Goal: Information Seeking & Learning: Find specific page/section

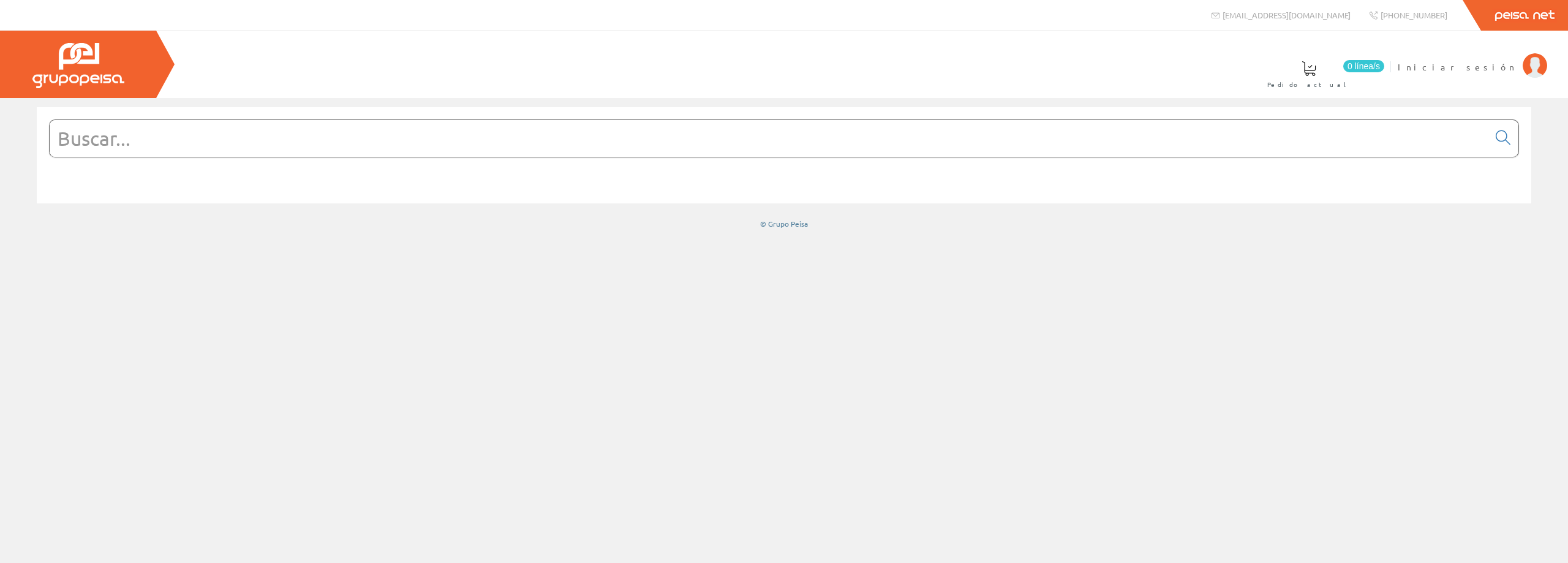
click at [196, 144] on input "text" at bounding box center [768, 139] width 1439 height 37
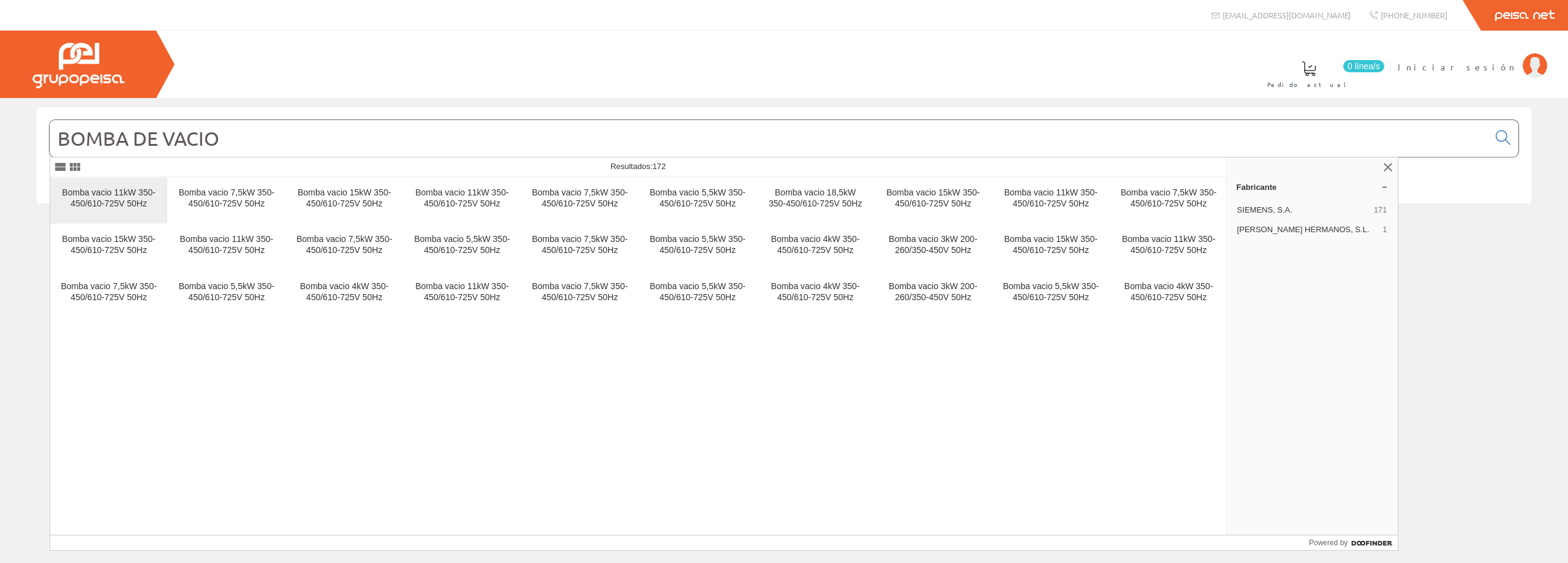
type input "BOMBA DE VACIO"
click at [147, 210] on div "Bomba vacio 11kW 350-450/610-725V 50Hz" at bounding box center [108, 201] width 97 height 26
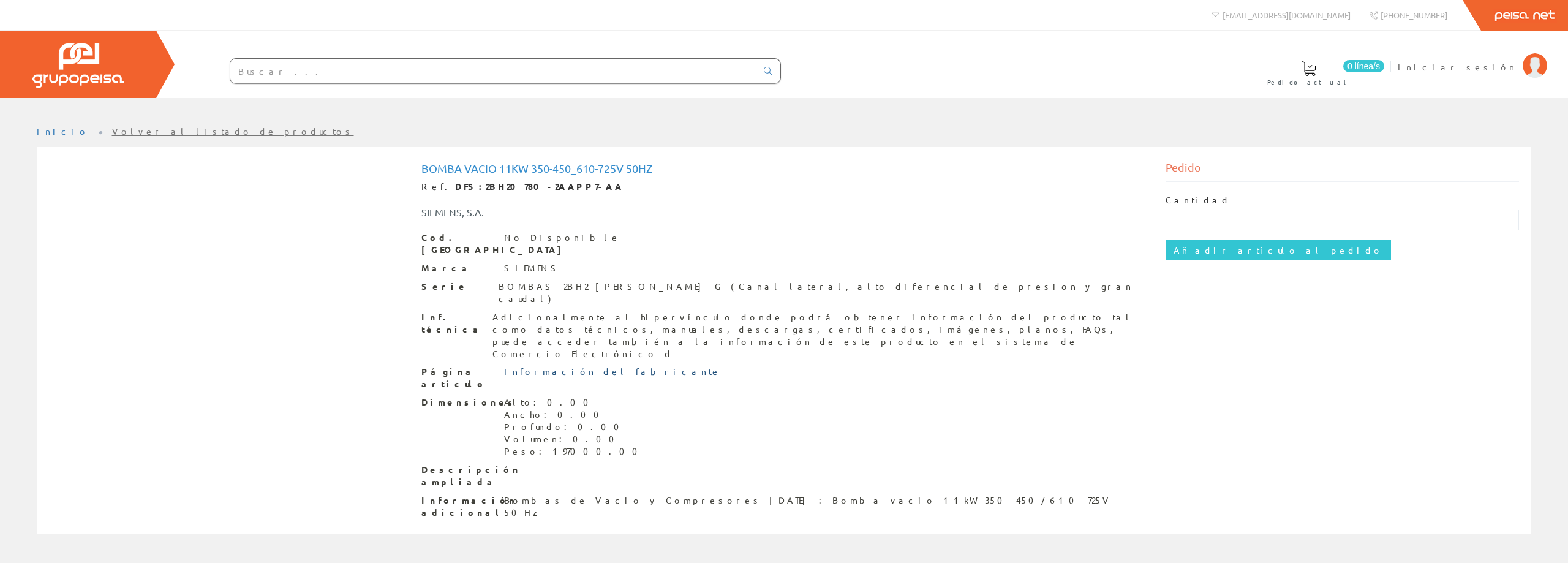
click at [570, 365] on link "Información del fabricante" at bounding box center [612, 370] width 217 height 11
click at [1486, 73] on li "Iniciar sesión" at bounding box center [1472, 74] width 155 height 47
click at [1484, 67] on span "Iniciar sesión" at bounding box center [1456, 67] width 119 height 13
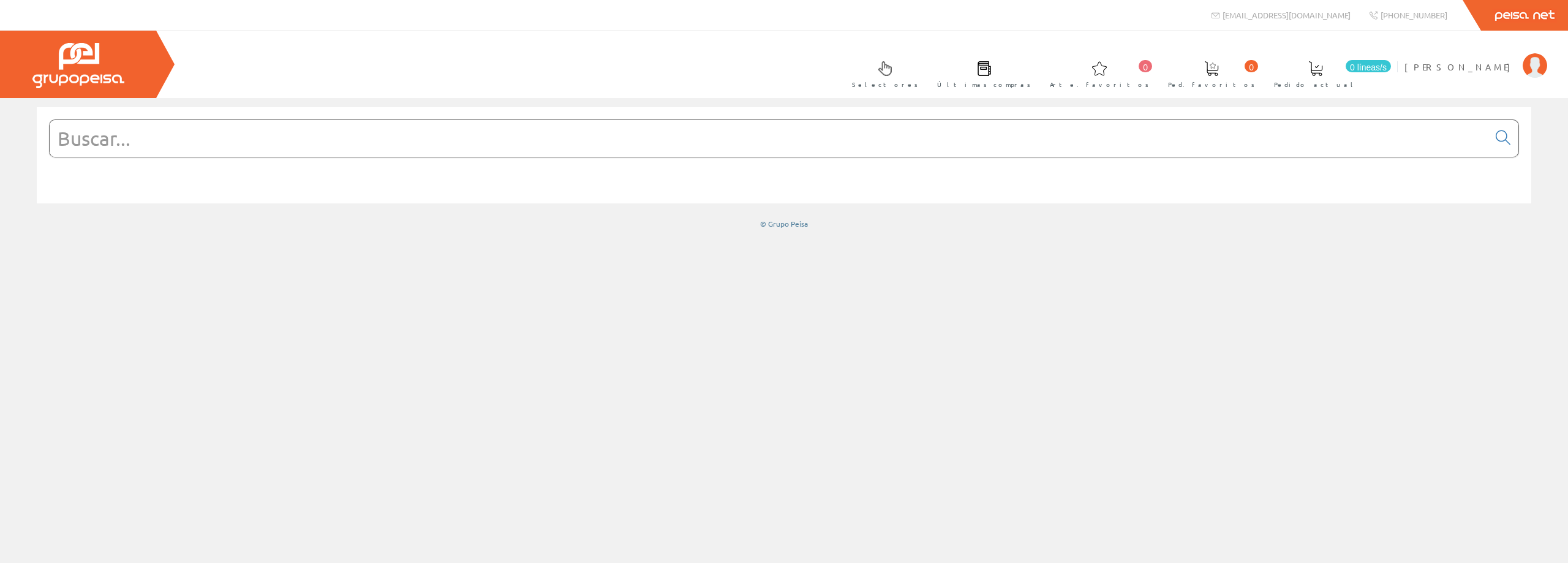
click at [410, 142] on input "text" at bounding box center [768, 139] width 1439 height 37
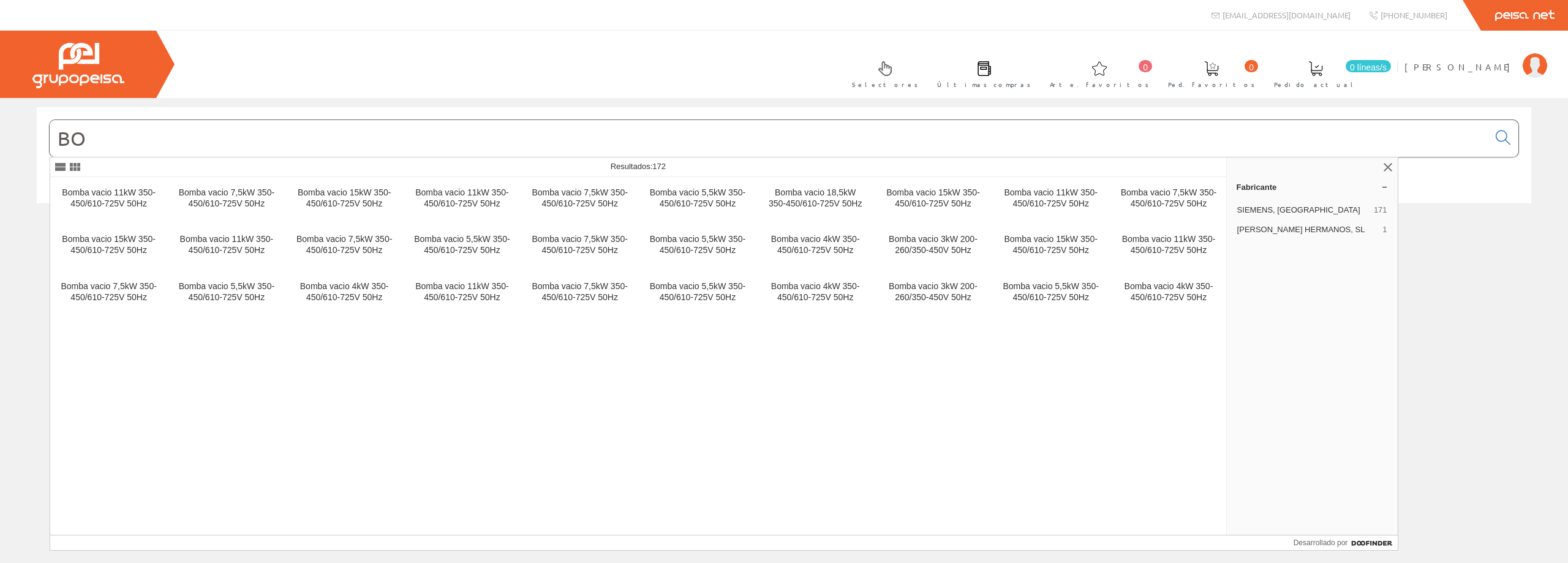
type input "B"
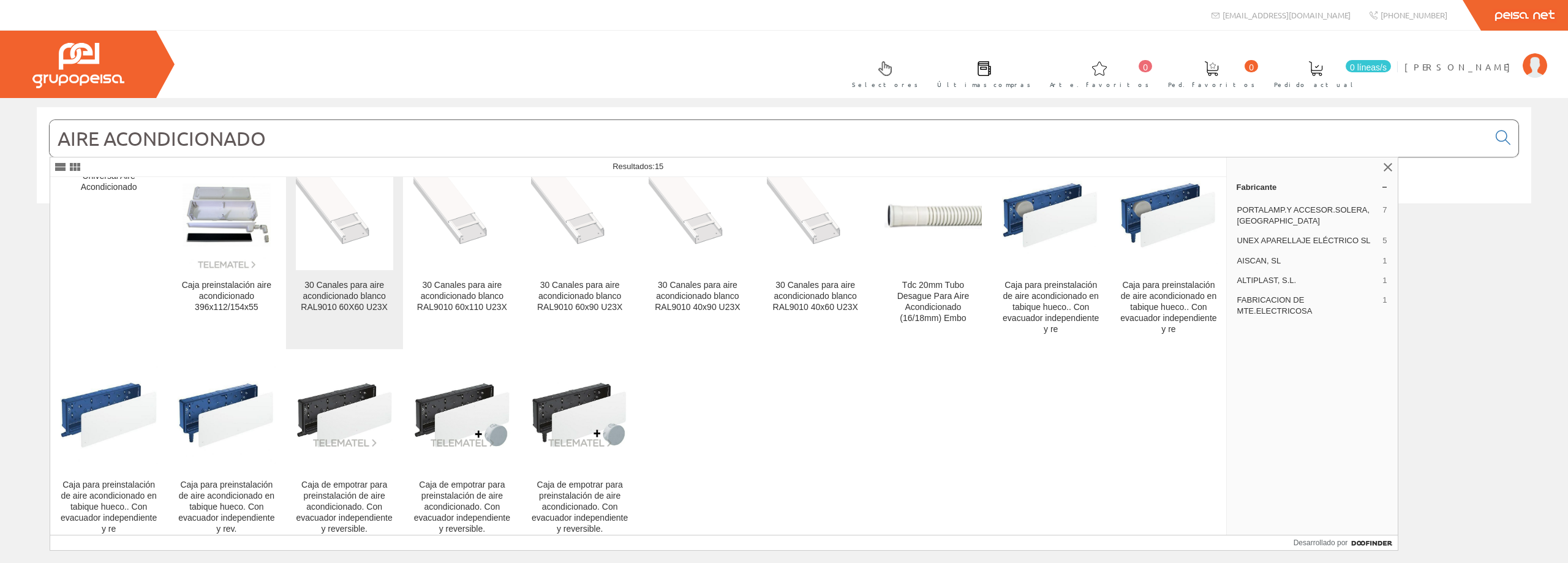
scroll to position [42, 0]
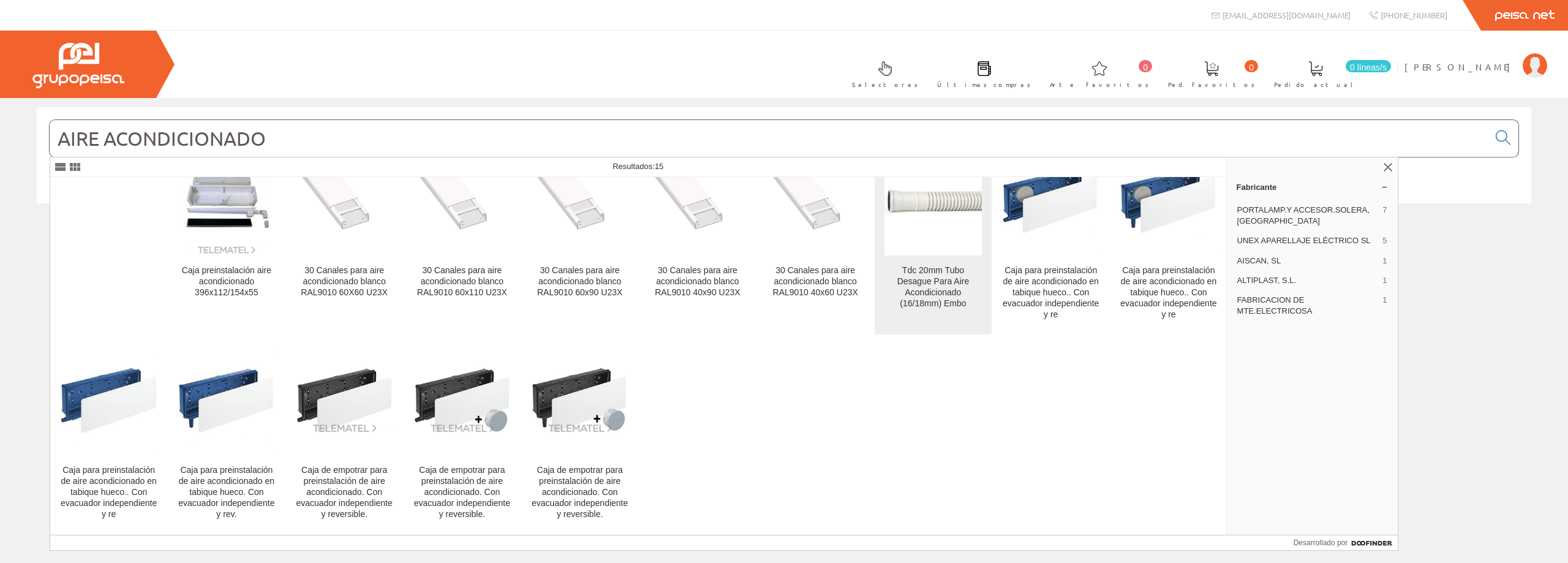
type input "AIRE ACONDICIONADO"
click at [936, 225] on figure at bounding box center [933, 201] width 97 height 110
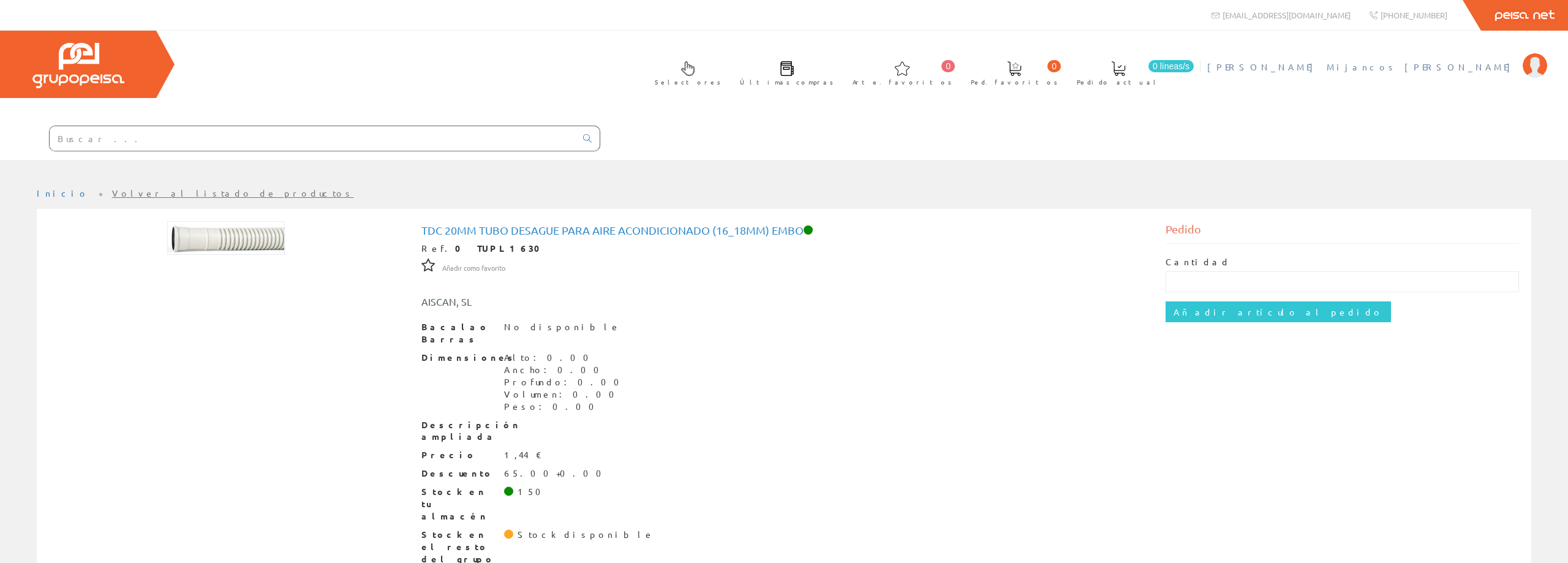
click at [1474, 68] on font "[PERSON_NAME]" at bounding box center [1362, 67] width 309 height 11
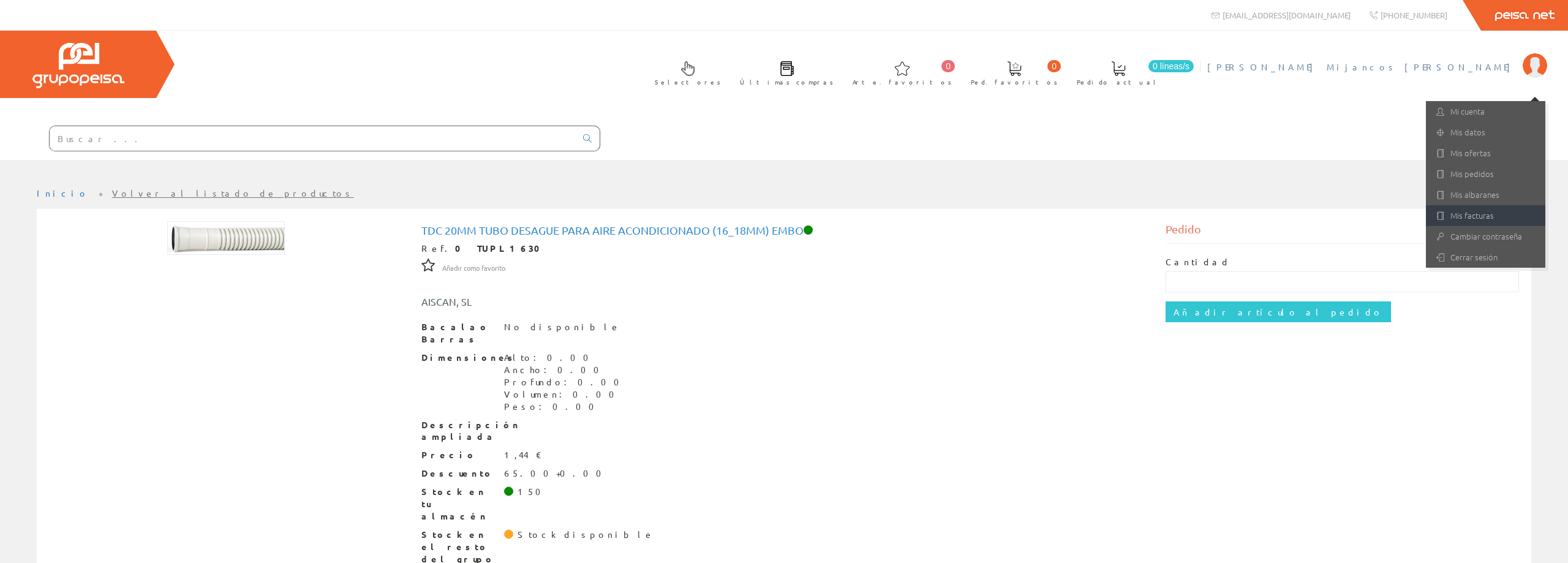
click at [1486, 216] on font "Mis facturas" at bounding box center [1472, 215] width 43 height 12
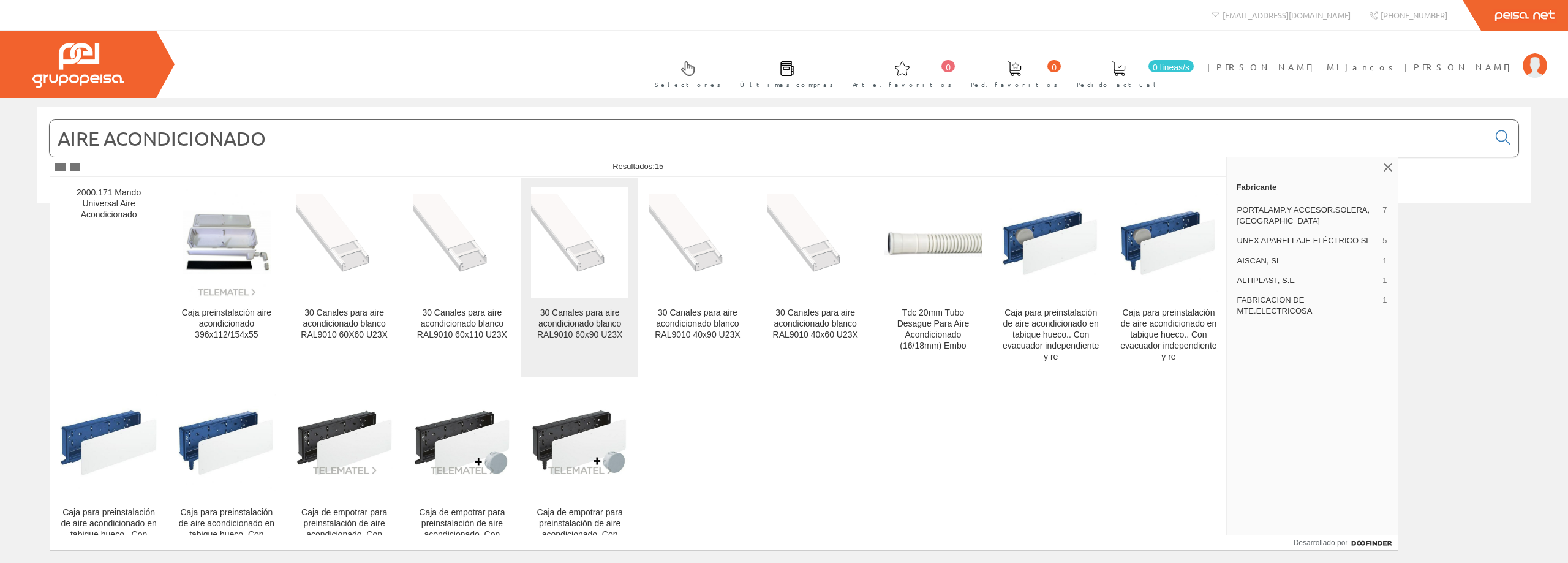
click at [598, 322] on font "30 Canales para aire acondicionado blanco RAL9010 60x90 U23X" at bounding box center [579, 323] width 85 height 32
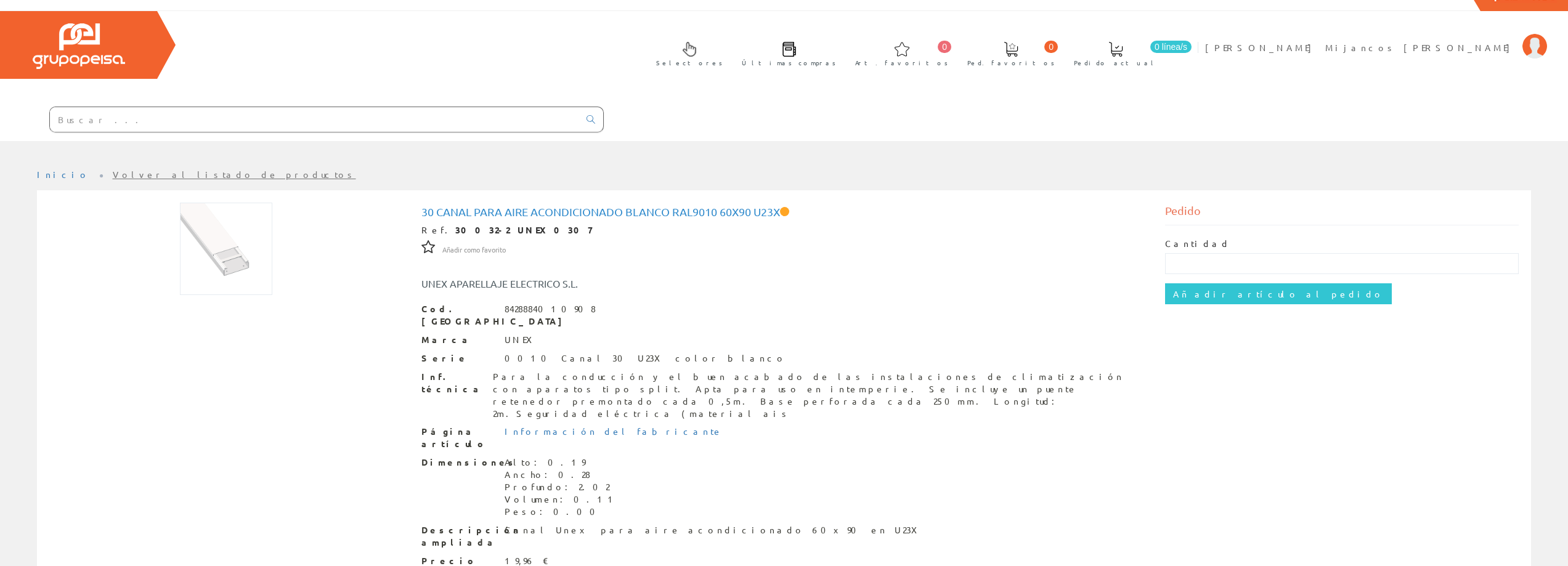
scroll to position [30, 0]
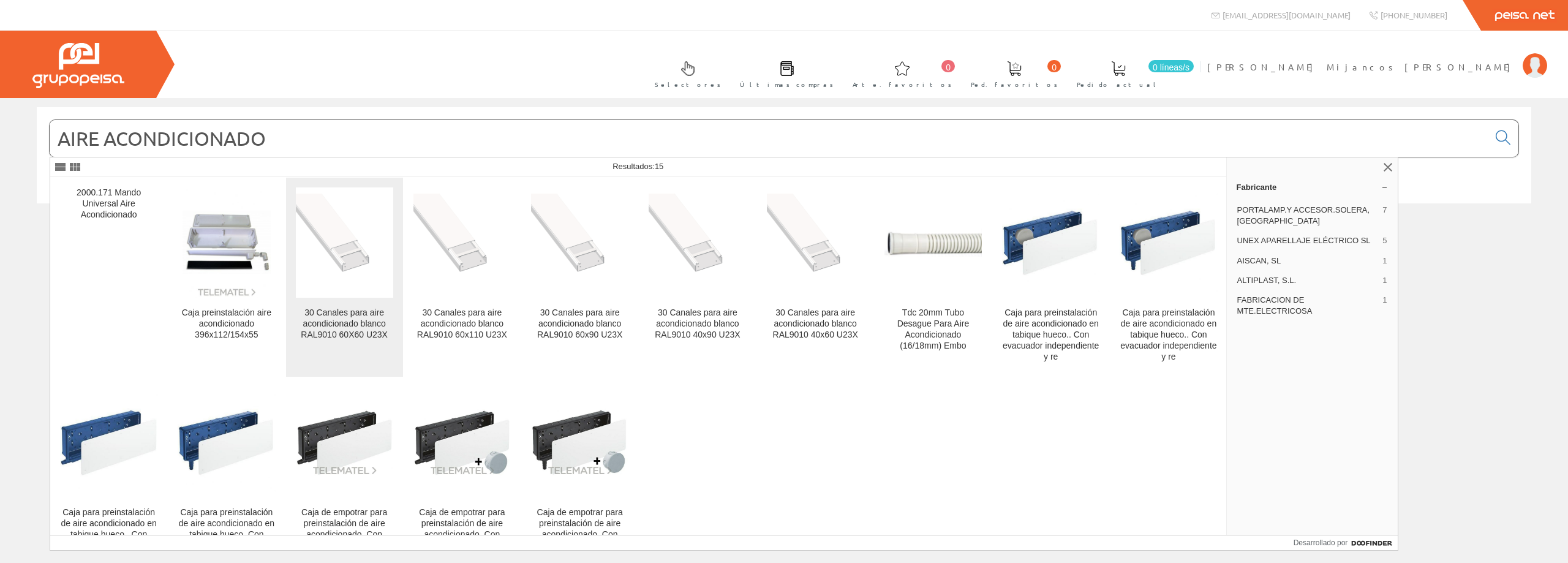
click at [358, 306] on link "30 Canales para aire acondicionado blanco RAL9010 60X60 U23X" at bounding box center [344, 277] width 117 height 200
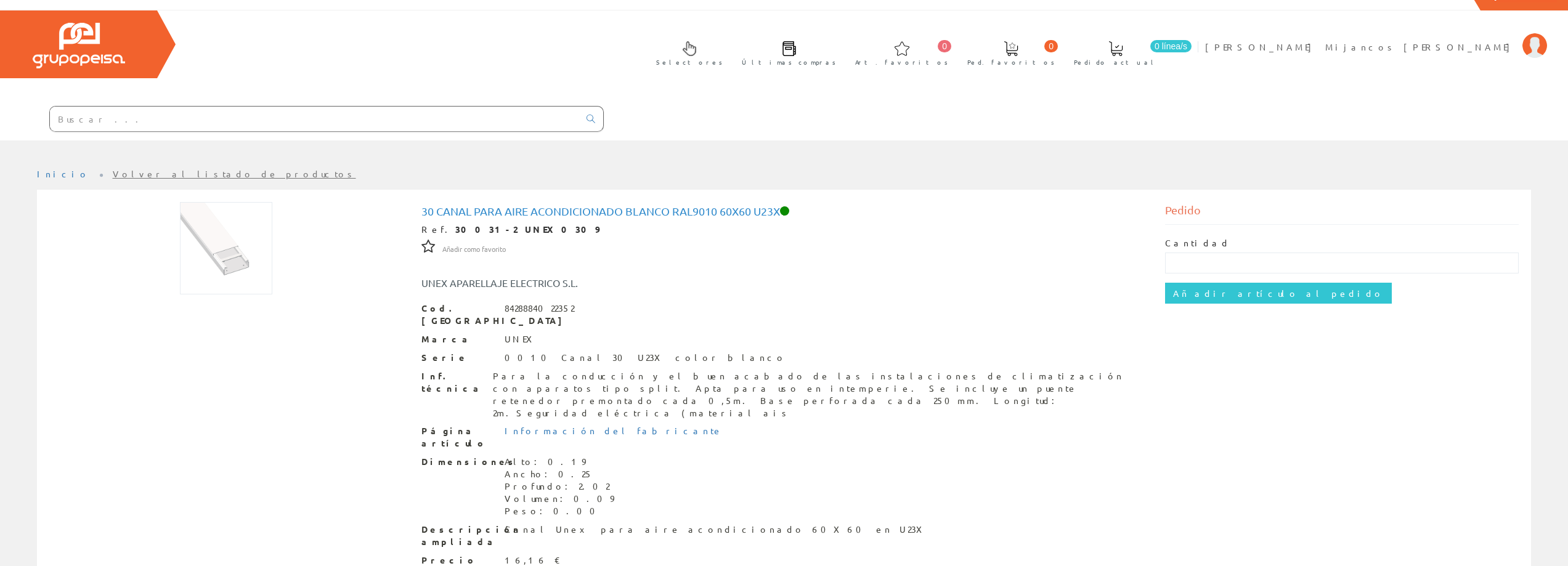
scroll to position [30, 0]
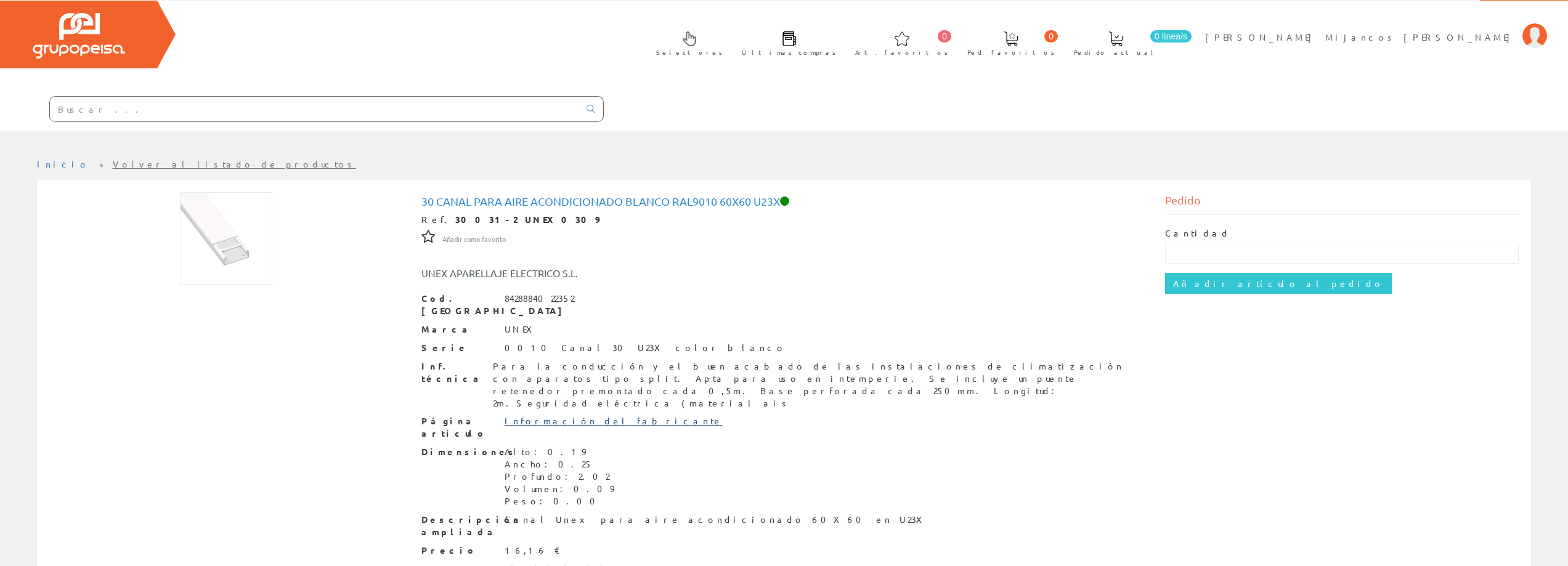
click at [553, 415] on link "Información del fabricante" at bounding box center [613, 420] width 218 height 11
click at [797, 42] on span at bounding box center [789, 38] width 15 height 15
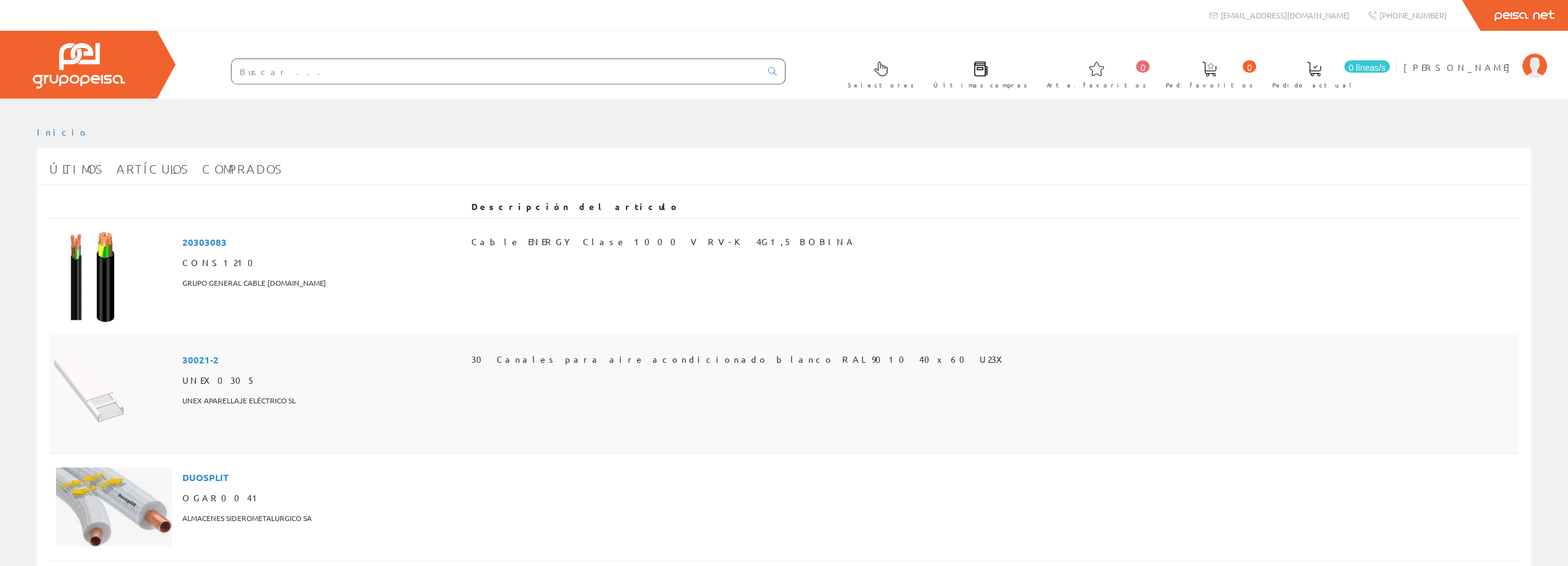
click at [191, 365] on span "30021-2" at bounding box center [201, 360] width 37 height 21
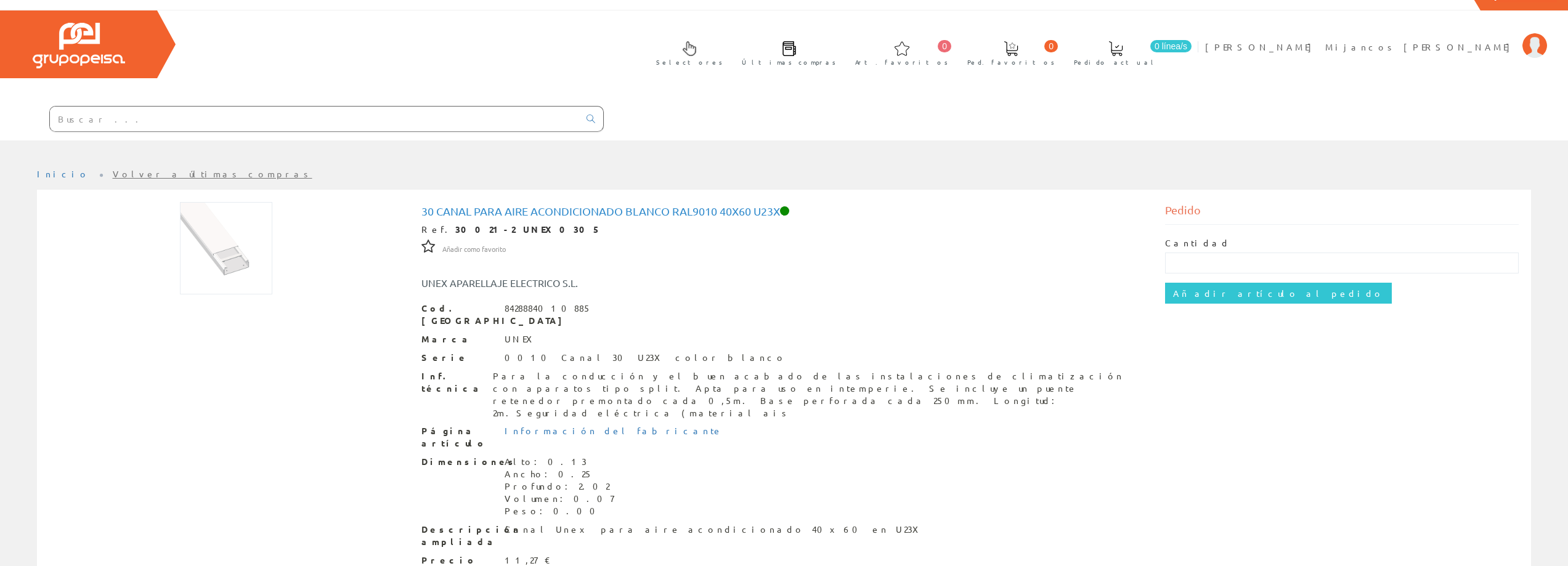
scroll to position [30, 0]
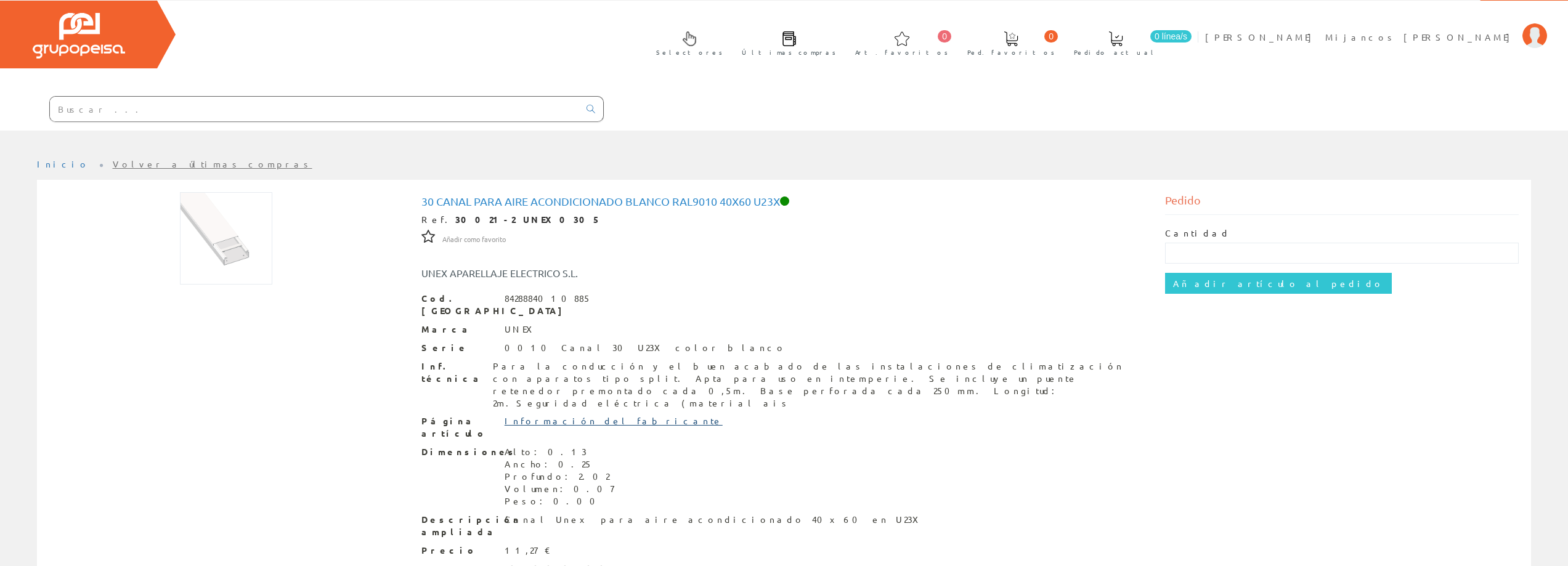
click at [545, 415] on link "Información del fabricante" at bounding box center [613, 420] width 218 height 11
